Goal: Transaction & Acquisition: Purchase product/service

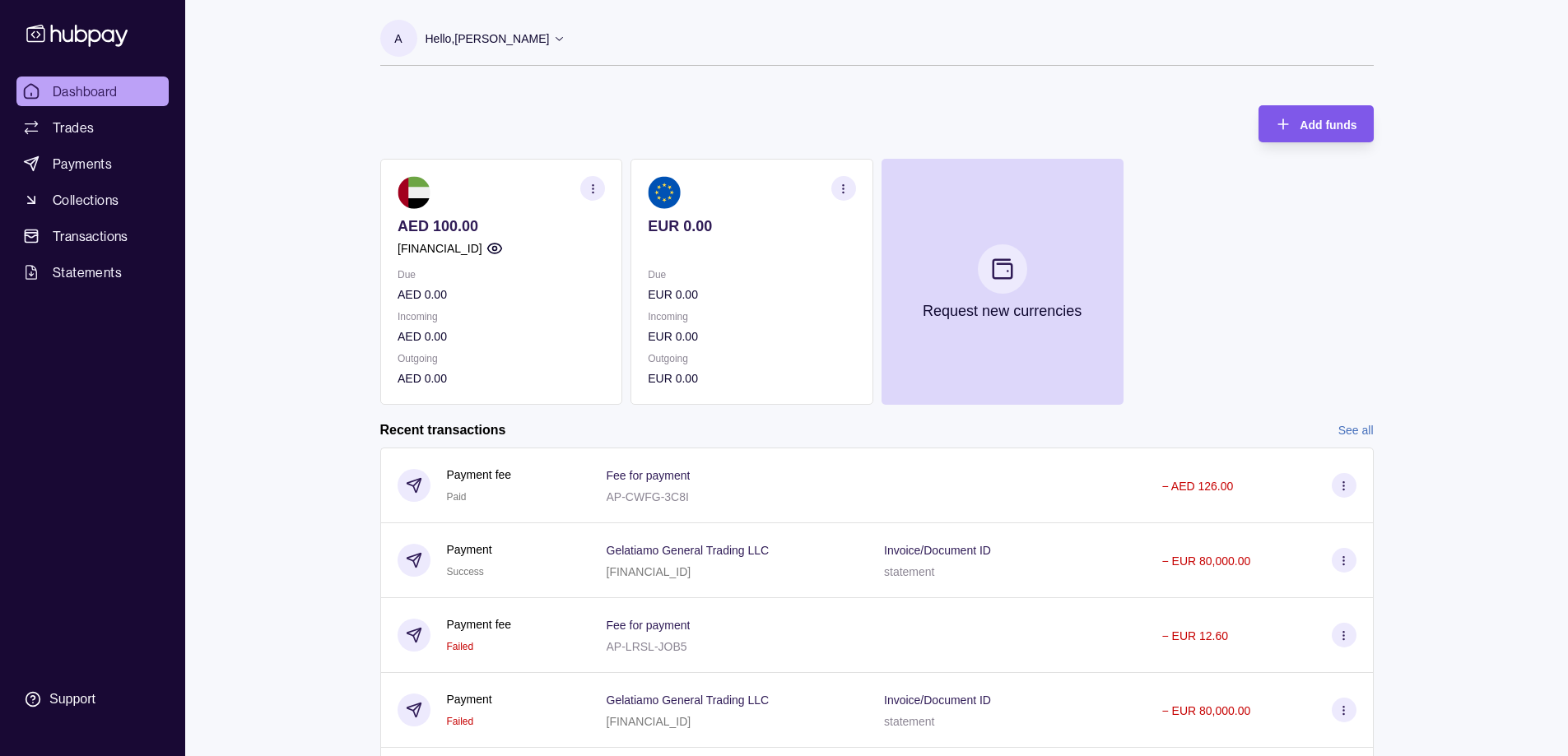
click at [1321, 119] on span "Add funds" at bounding box center [1328, 125] width 57 height 13
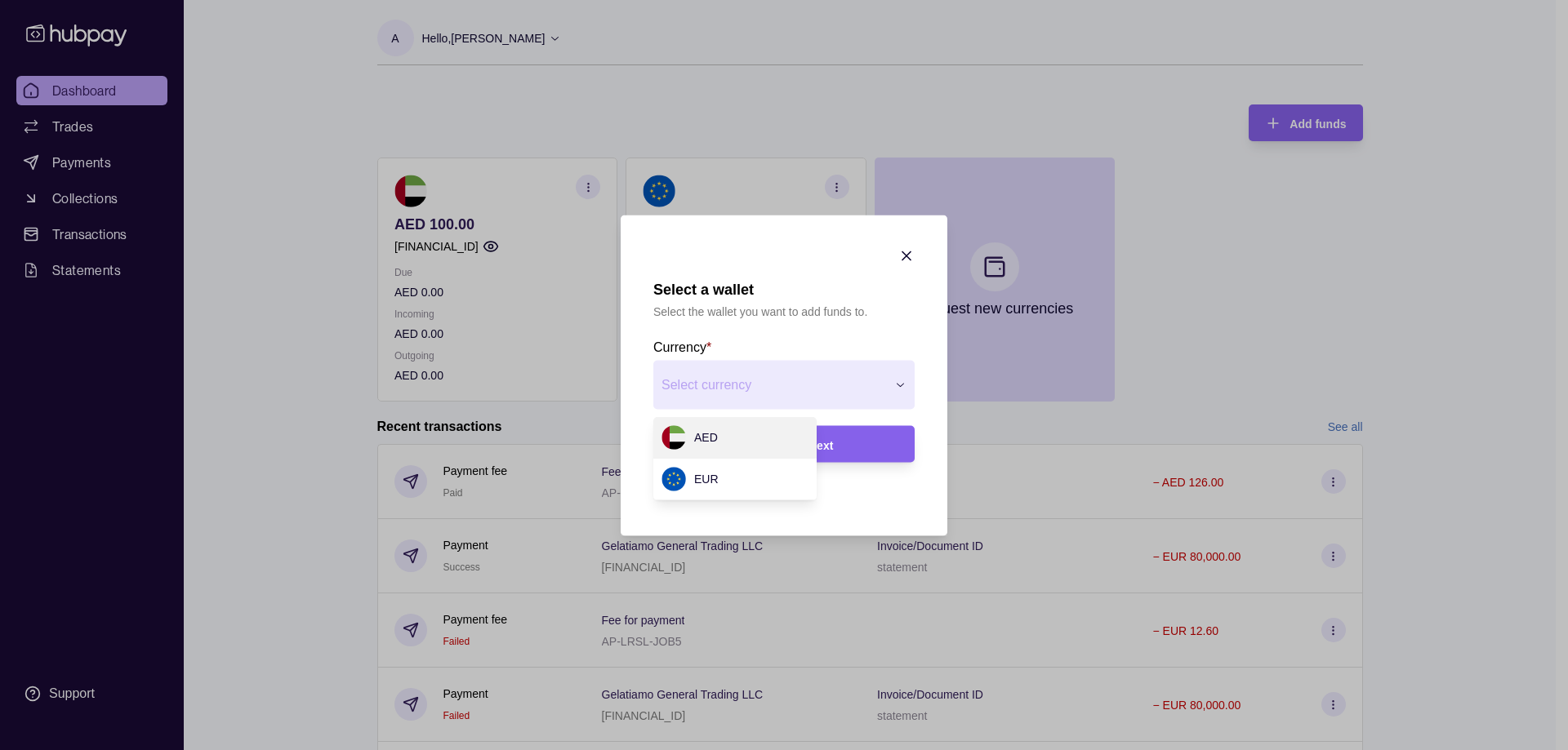
drag, startPoint x: 706, startPoint y: 475, endPoint x: 778, endPoint y: 453, distance: 75.3
click at [871, 445] on div "Next" at bounding box center [853, 443] width 89 height 19
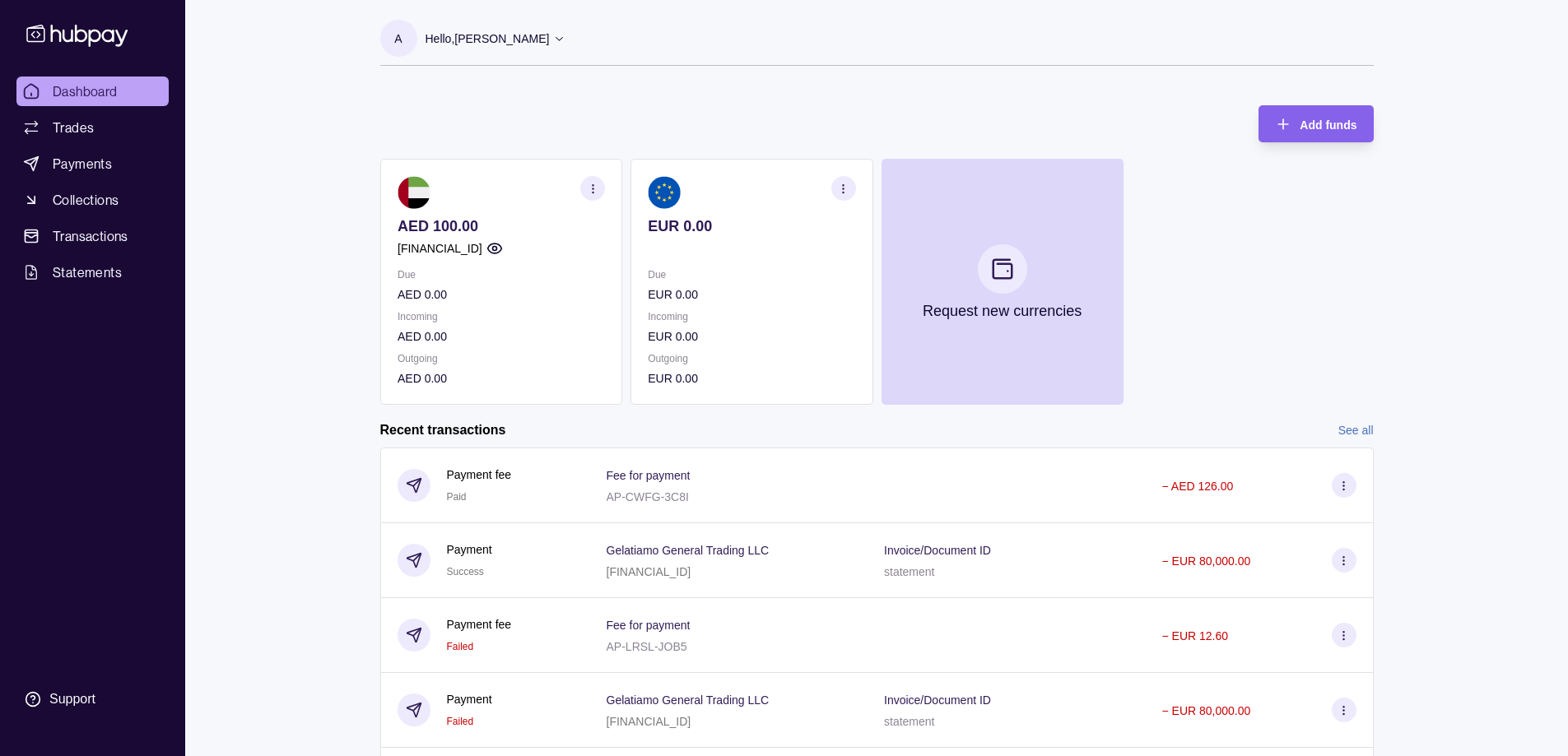
click at [325, 194] on div "Dashboard Trades Payments Collections Transactions Statements Support A Hello, …" at bounding box center [784, 438] width 1568 height 876
drag, startPoint x: 84, startPoint y: 129, endPoint x: 147, endPoint y: 145, distance: 65.0
click at [85, 129] on span "Trades" at bounding box center [73, 127] width 41 height 19
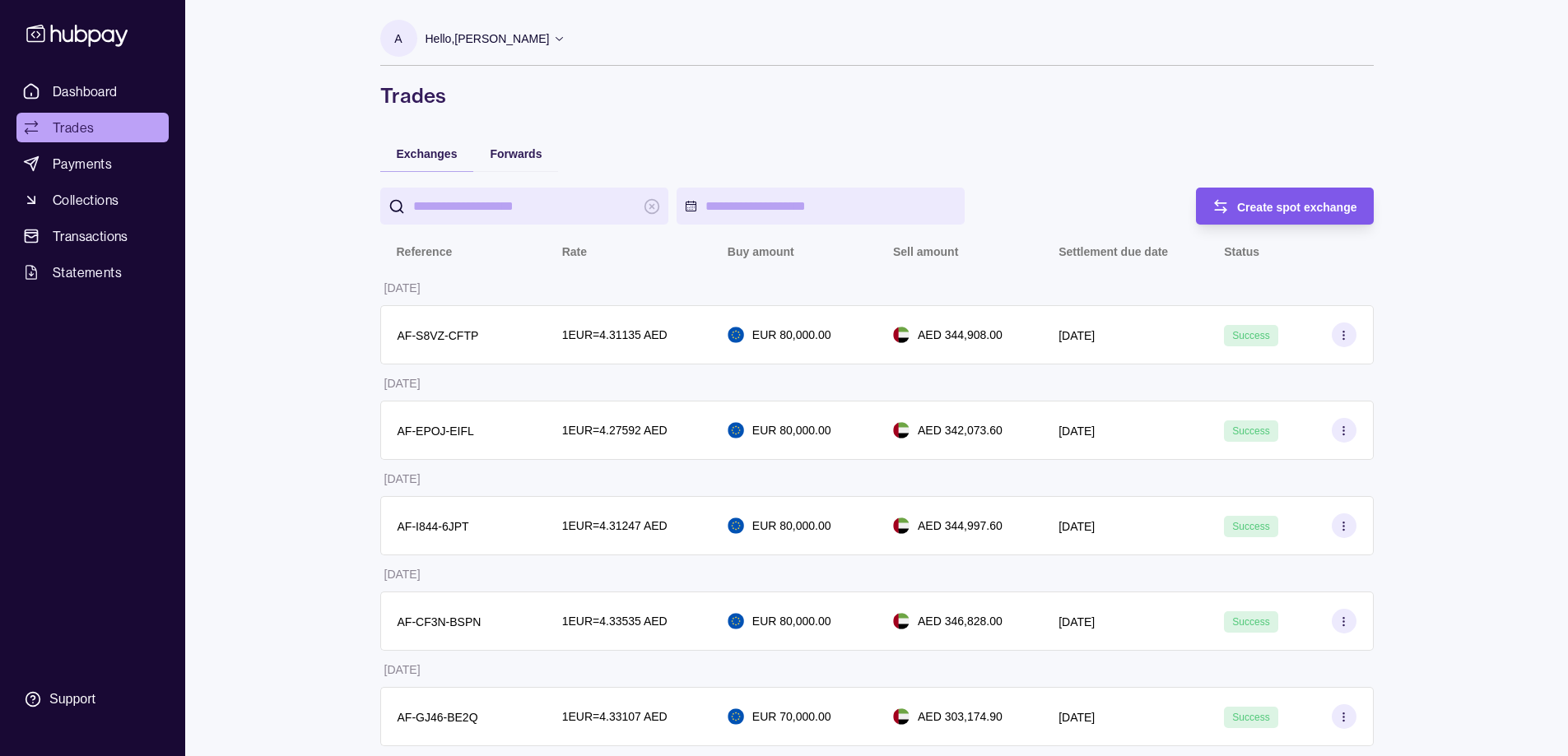
click at [1280, 200] on span "Create spot exchange" at bounding box center [1297, 207] width 120 height 13
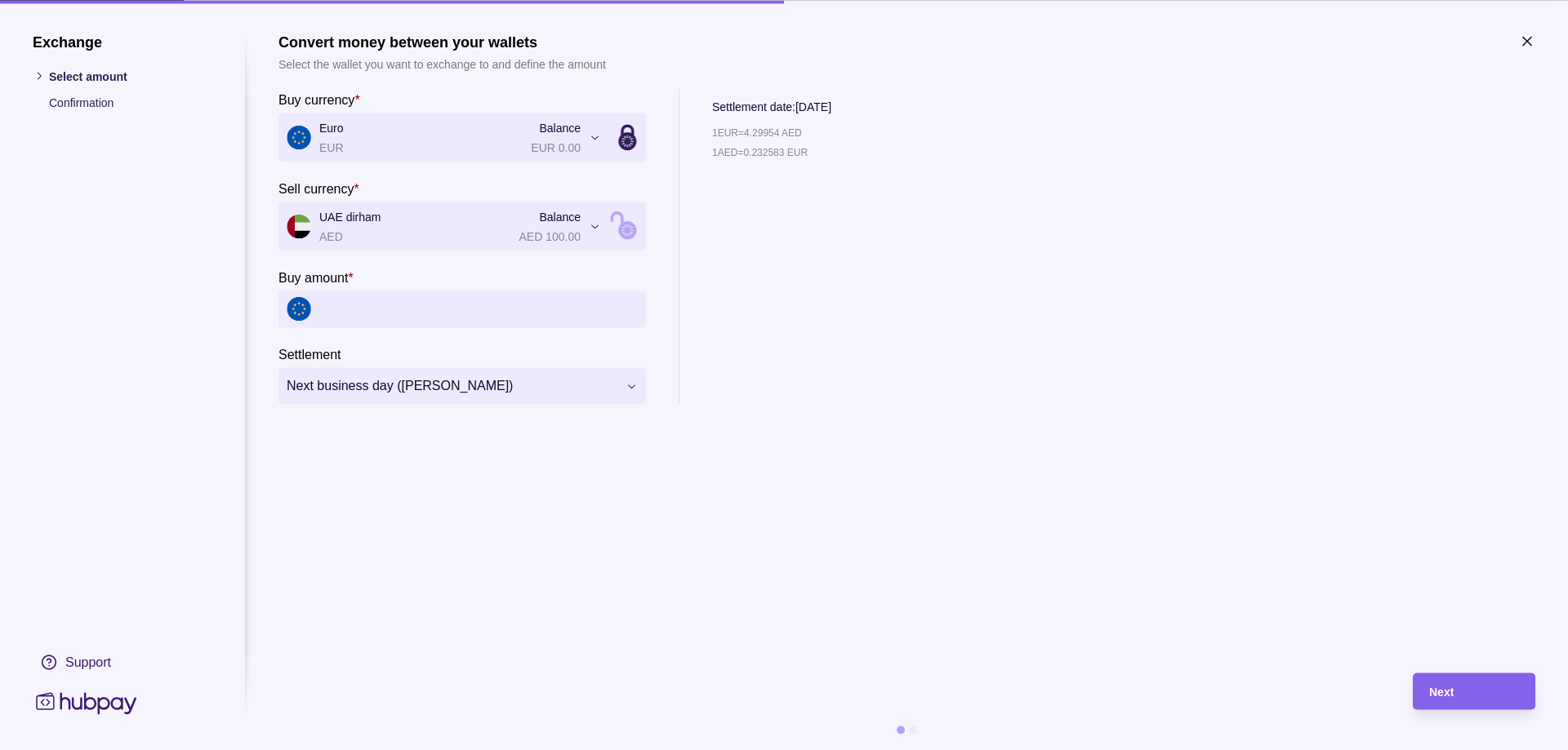
click at [442, 318] on input "Buy amount *" at bounding box center [478, 309] width 319 height 36
type input "*****"
drag, startPoint x: 457, startPoint y: 309, endPoint x: 279, endPoint y: 311, distance: 178.0
click at [279, 311] on div "*****" at bounding box center [462, 309] width 368 height 36
click at [1531, 46] on icon "button" at bounding box center [1527, 41] width 16 height 16
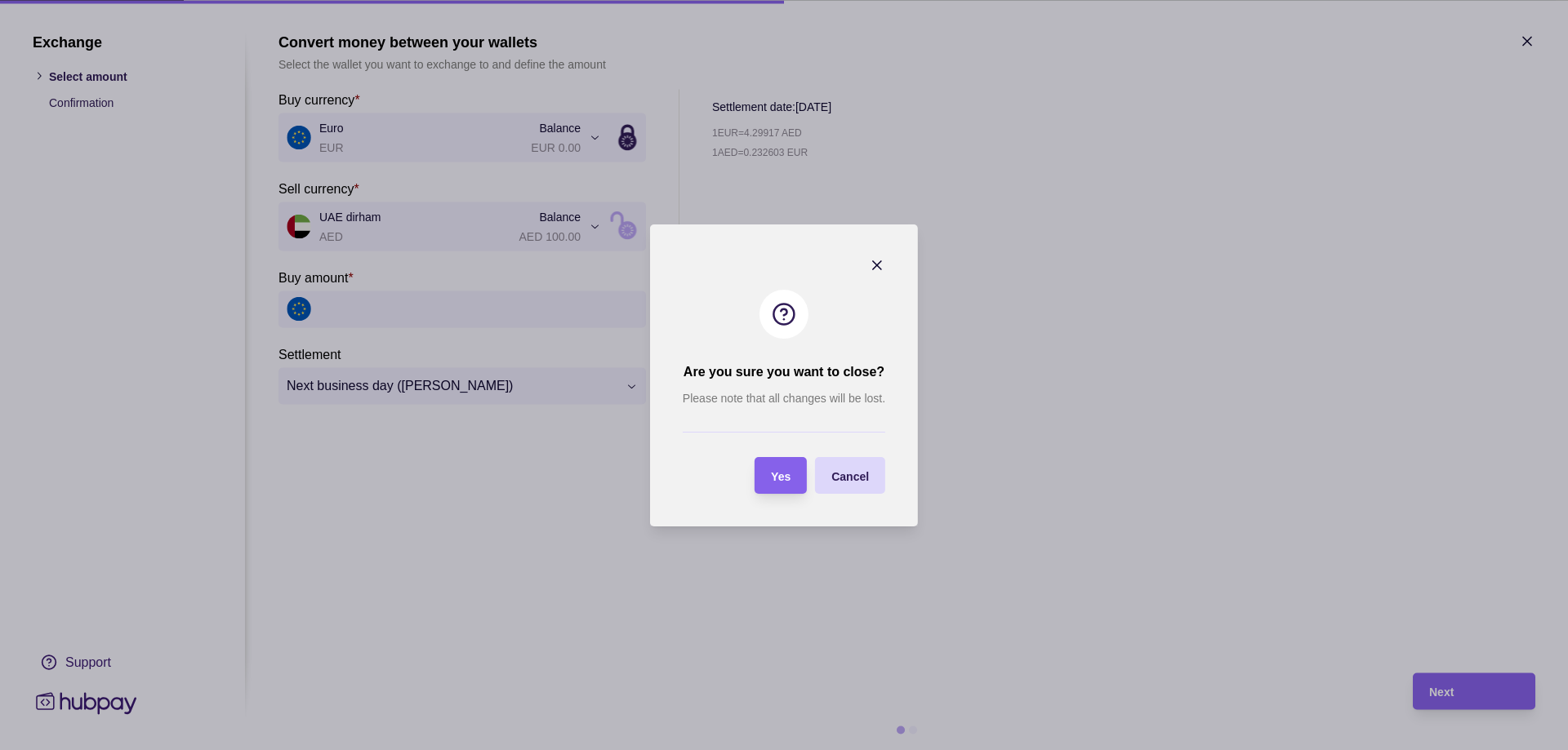
click at [796, 479] on section "Yes" at bounding box center [780, 475] width 52 height 36
